Goal: Information Seeking & Learning: Learn about a topic

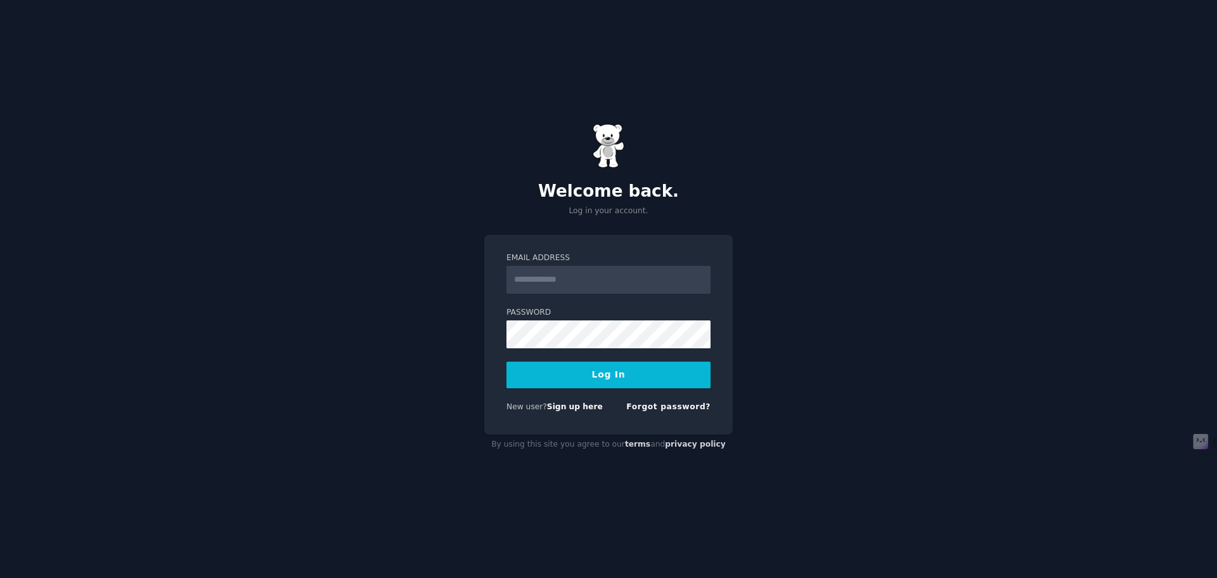
type input "**********"
click at [602, 376] on button "Log In" at bounding box center [609, 374] width 204 height 27
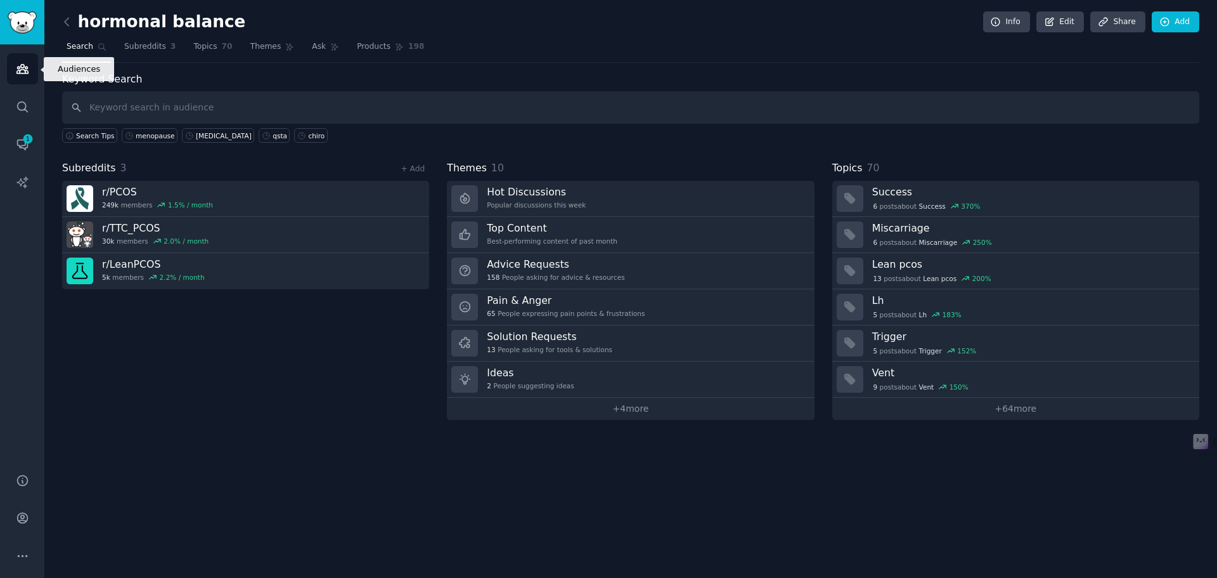
click at [18, 68] on icon "Sidebar" at bounding box center [22, 68] width 13 height 13
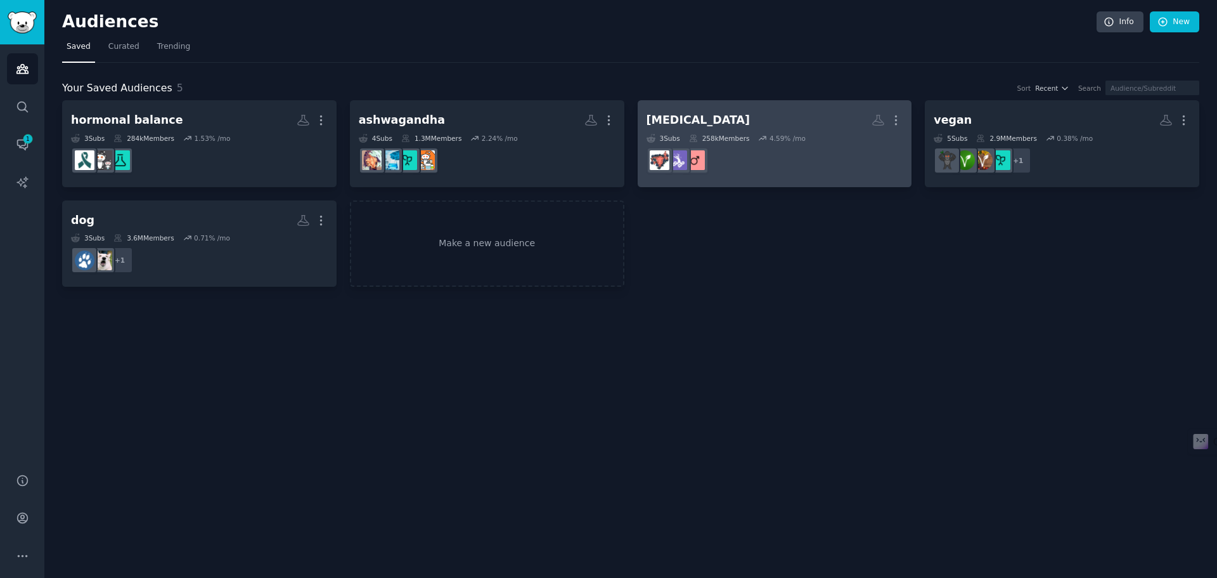
click at [678, 117] on div "[MEDICAL_DATA]" at bounding box center [699, 120] width 104 height 16
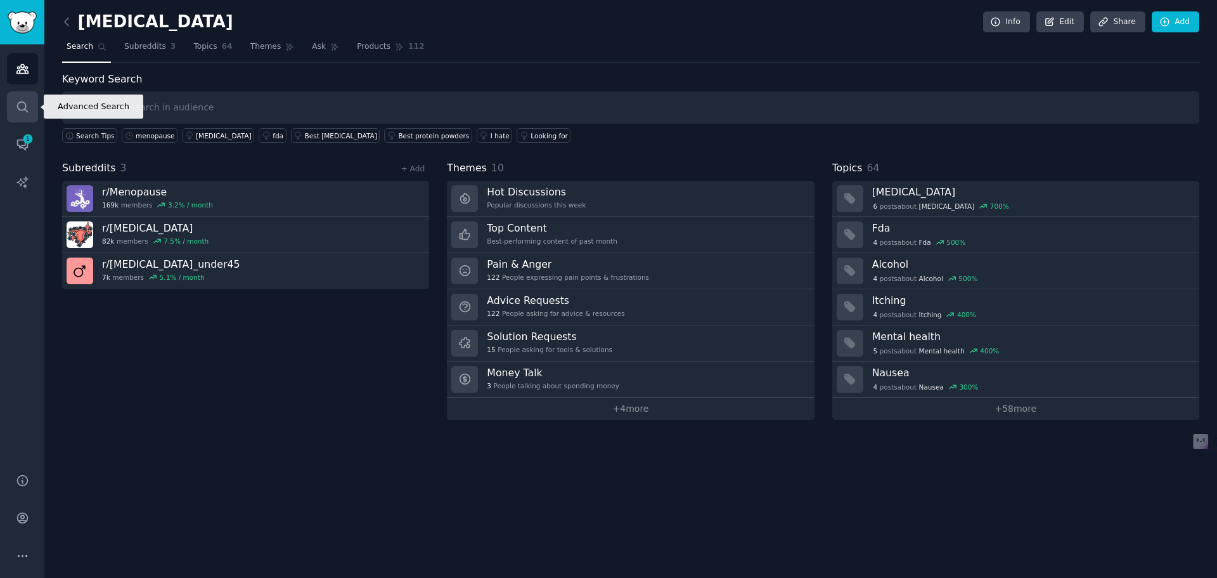
click at [18, 103] on icon "Sidebar" at bounding box center [22, 106] width 10 height 10
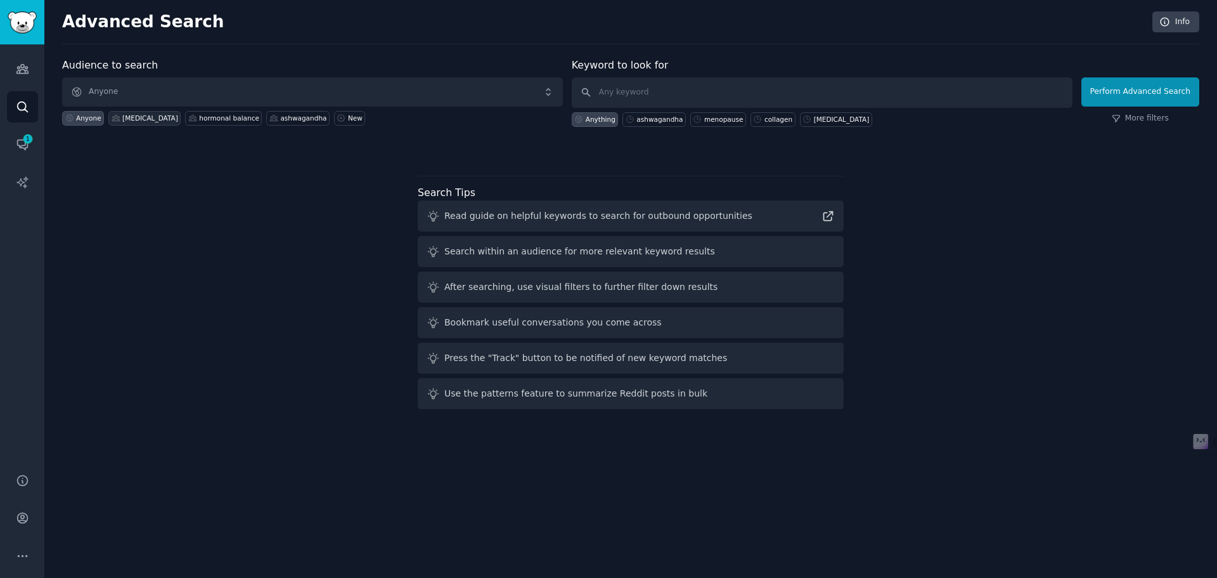
click at [138, 119] on div "[MEDICAL_DATA]" at bounding box center [150, 117] width 56 height 9
click at [1136, 91] on button "Perform Advanced Search" at bounding box center [1141, 91] width 118 height 29
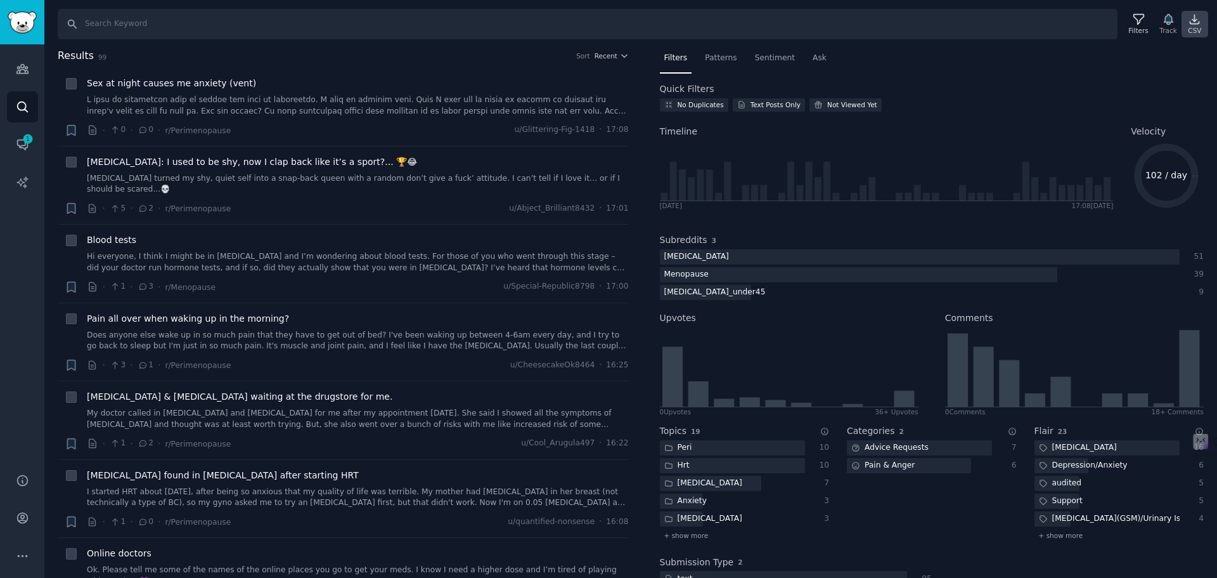
click at [1195, 25] on icon at bounding box center [1194, 19] width 13 height 13
